Goal: Task Accomplishment & Management: Use online tool/utility

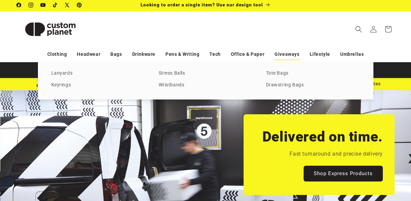
scroll to position [0, 411]
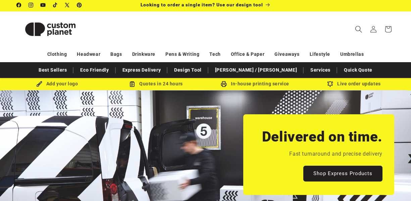
click at [360, 29] on icon "Search" at bounding box center [358, 29] width 7 height 7
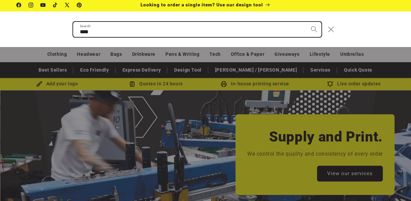
scroll to position [0, 822]
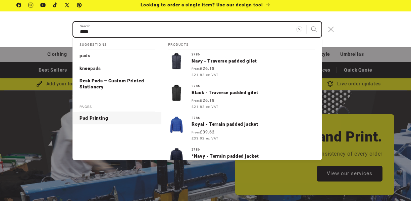
type input "****"
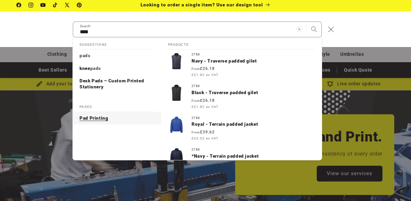
click at [99, 117] on p "Pad Printing" at bounding box center [93, 118] width 29 height 6
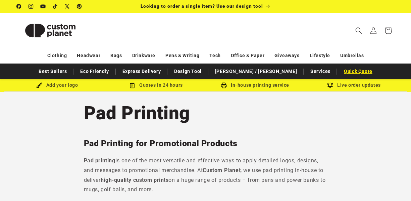
click at [340, 72] on link "Quick Quote" at bounding box center [357, 71] width 35 height 12
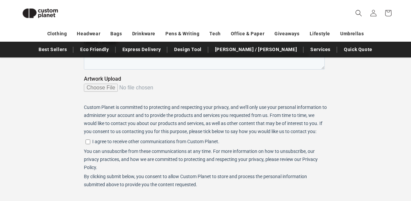
scroll to position [177, 0]
